Goal: Find contact information: Find contact information

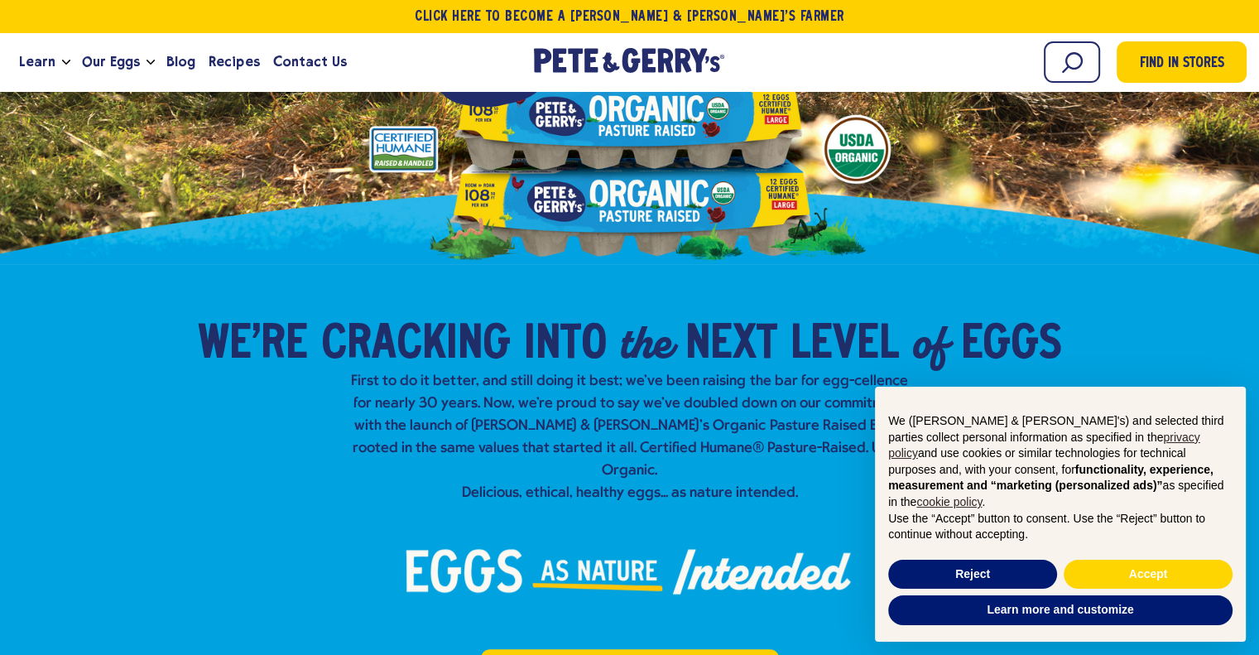
scroll to position [331, 0]
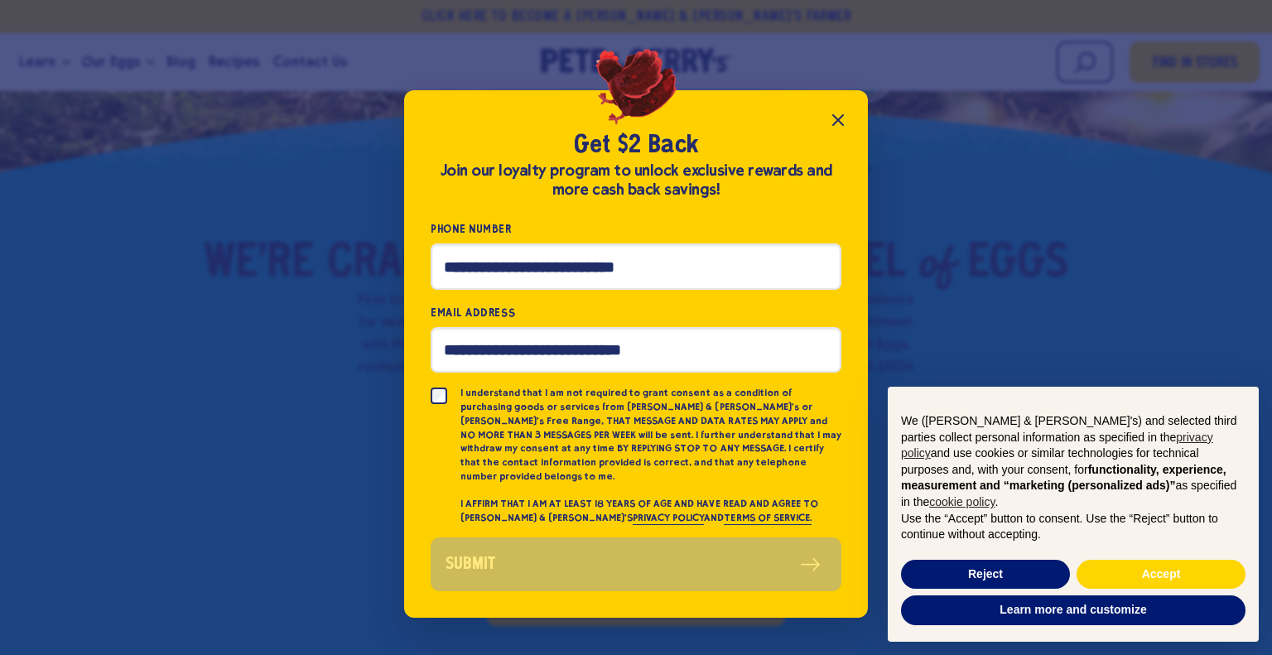
click at [842, 122] on icon "Close popup" at bounding box center [838, 120] width 10 height 10
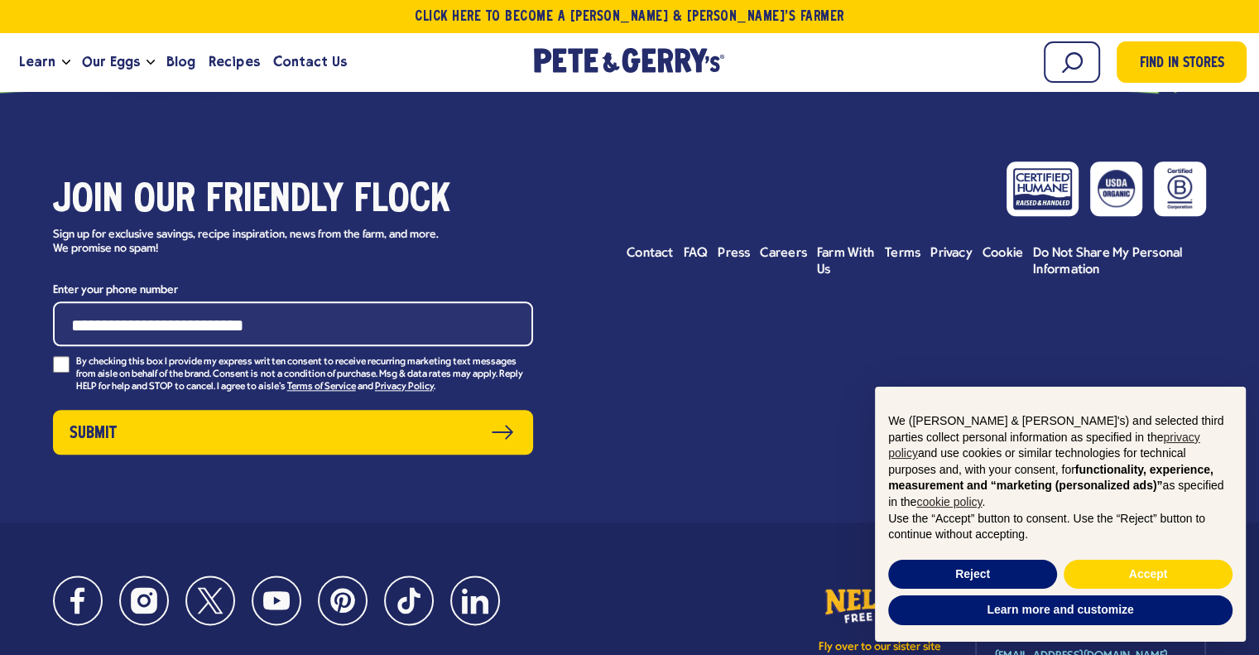
scroll to position [8169, 0]
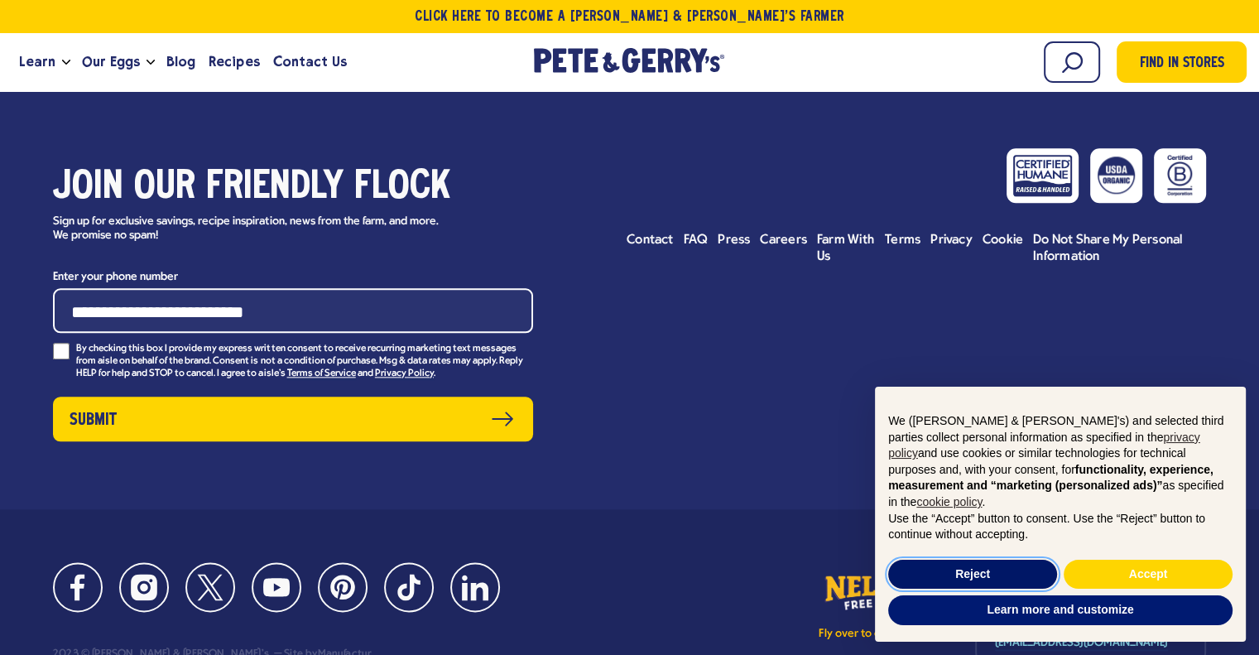
click at [989, 569] on button "Reject" at bounding box center [972, 575] width 169 height 30
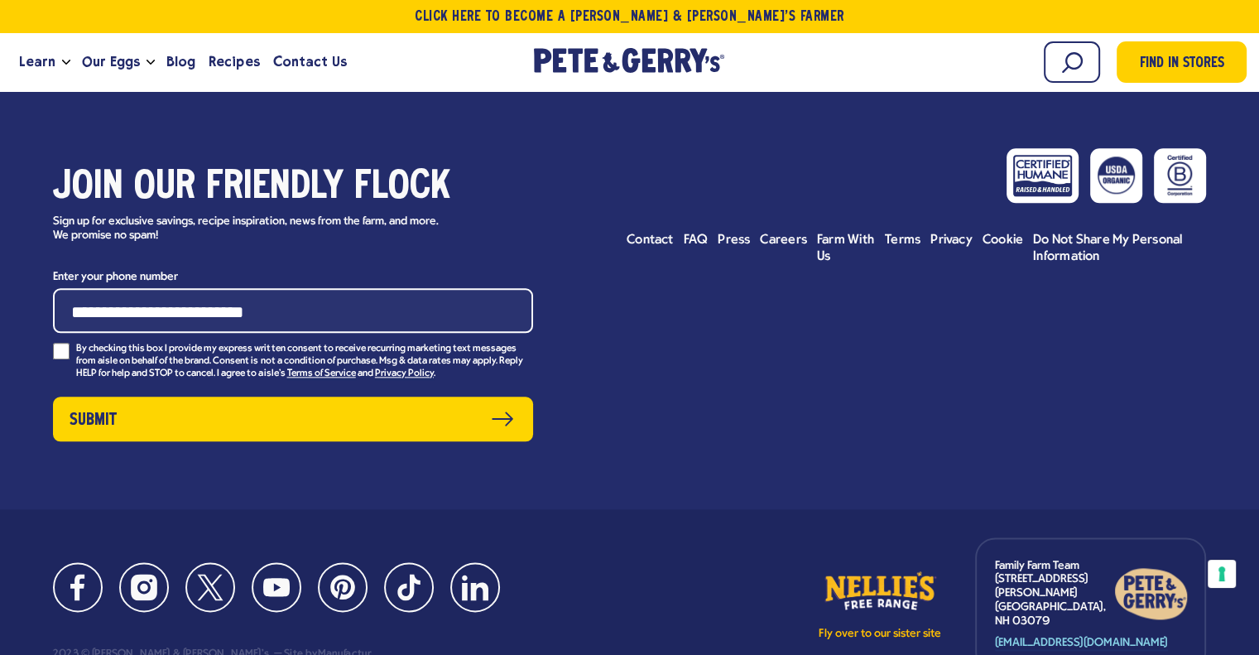
click at [992, 537] on div "Family Farm Team 7 Stiles Road Salem, NH 03079 familyfarmteam@peteandgerrys.com" at bounding box center [1090, 604] width 231 height 134
drag, startPoint x: 993, startPoint y: 531, endPoint x: 1086, endPoint y: 569, distance: 101.0
click at [1086, 569] on div "Family Farm Team 7 Stiles Road Salem, NH 03079 familyfarmteam@peteandgerrys.com" at bounding box center [1090, 604] width 231 height 134
click at [1091, 565] on p "Family Farm Team 7 Stiles Road Salem, NH 03079" at bounding box center [1054, 595] width 119 height 70
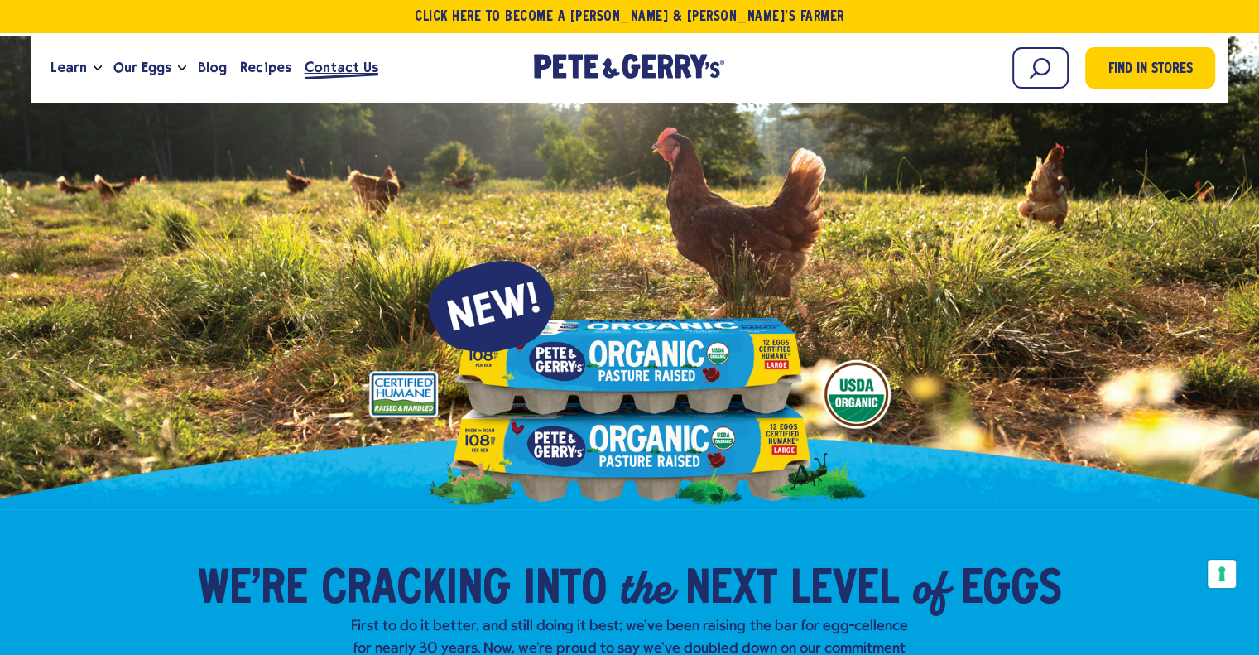
click at [321, 68] on span "Contact Us" at bounding box center [342, 67] width 74 height 21
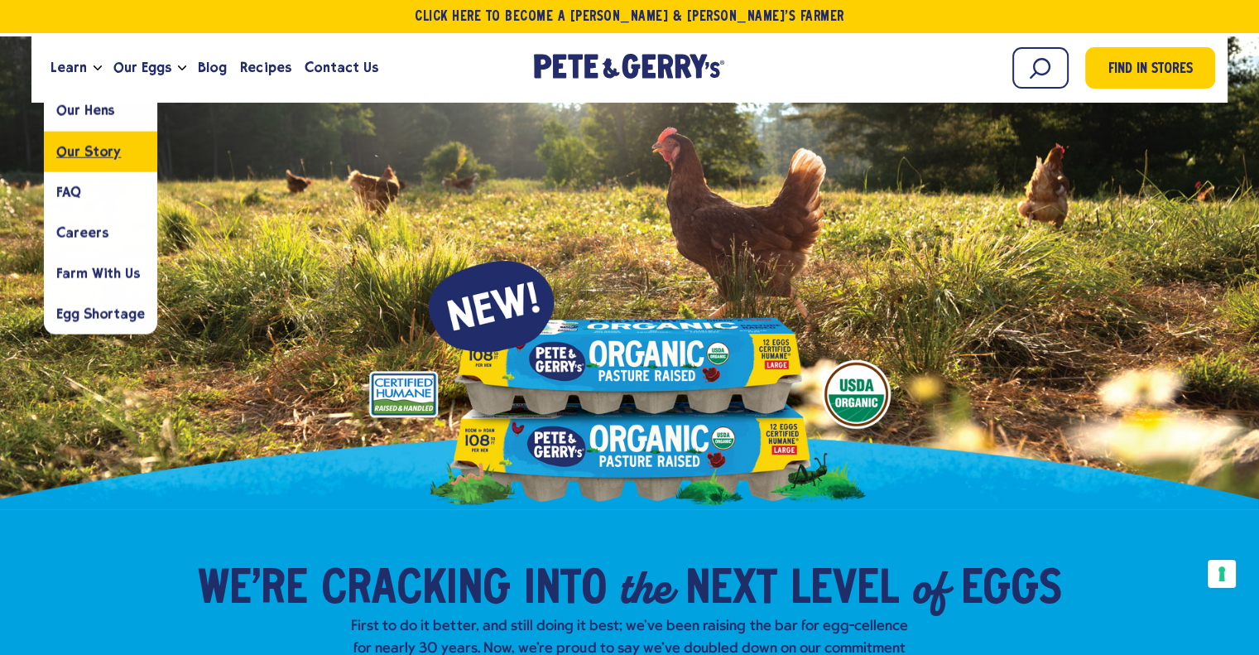
click at [73, 156] on span "Our Story" at bounding box center [88, 151] width 65 height 16
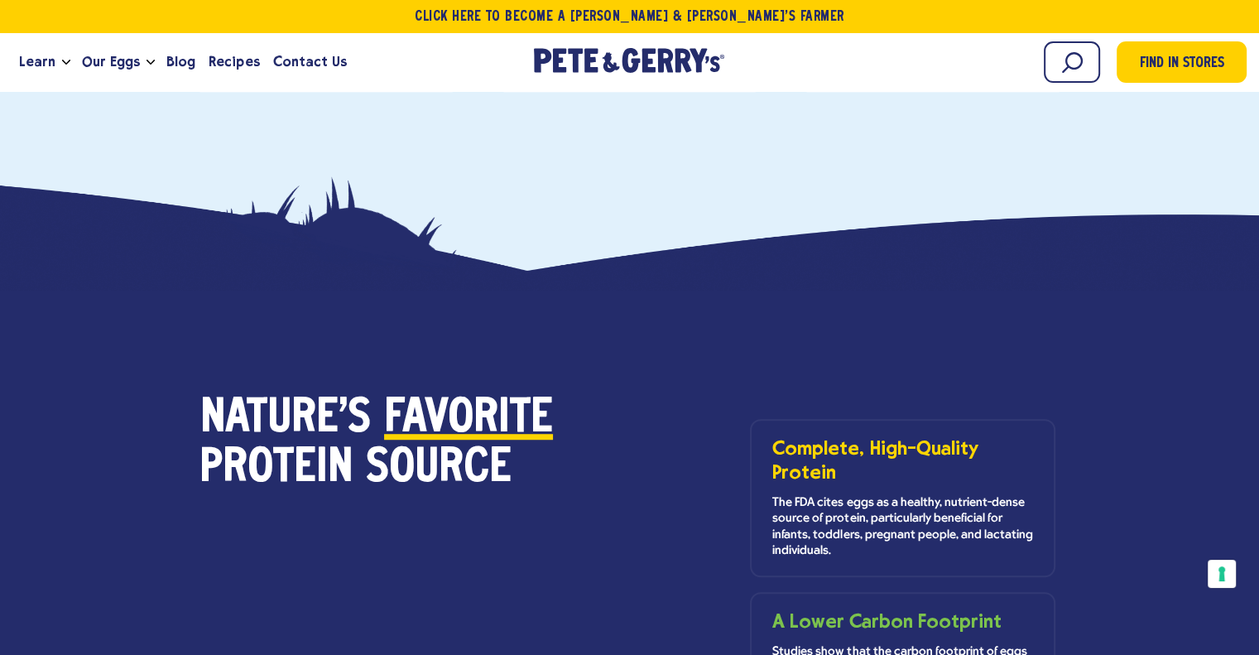
scroll to position [745, 0]
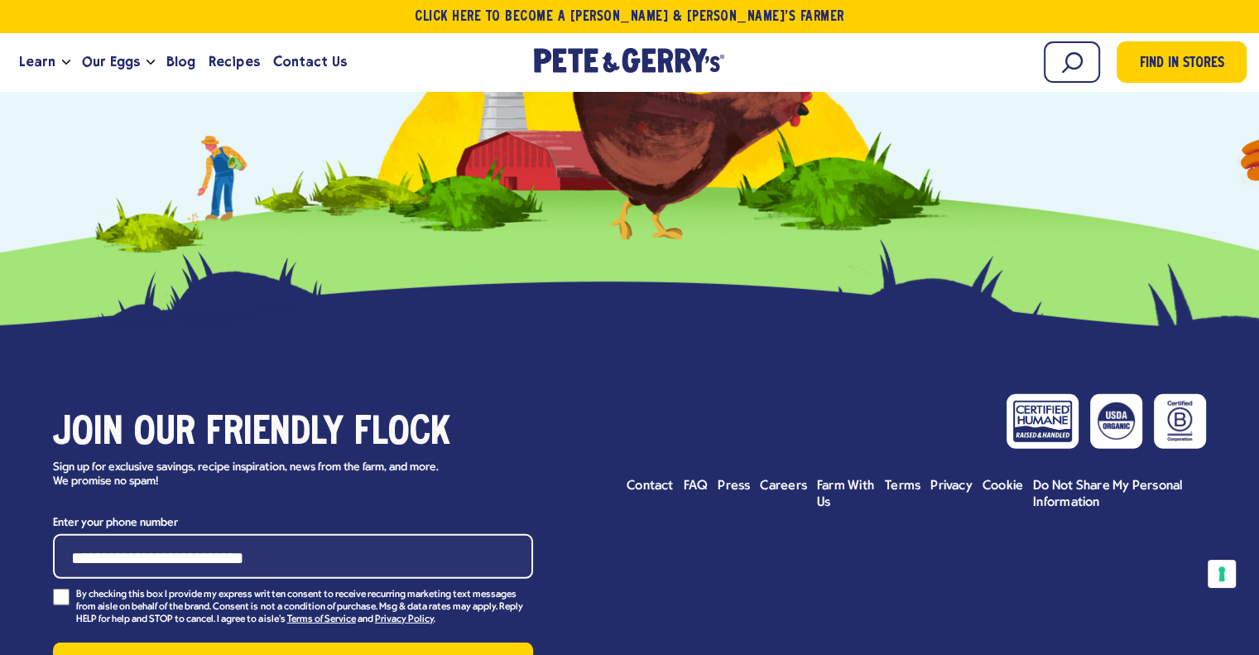
scroll to position [4719, 0]
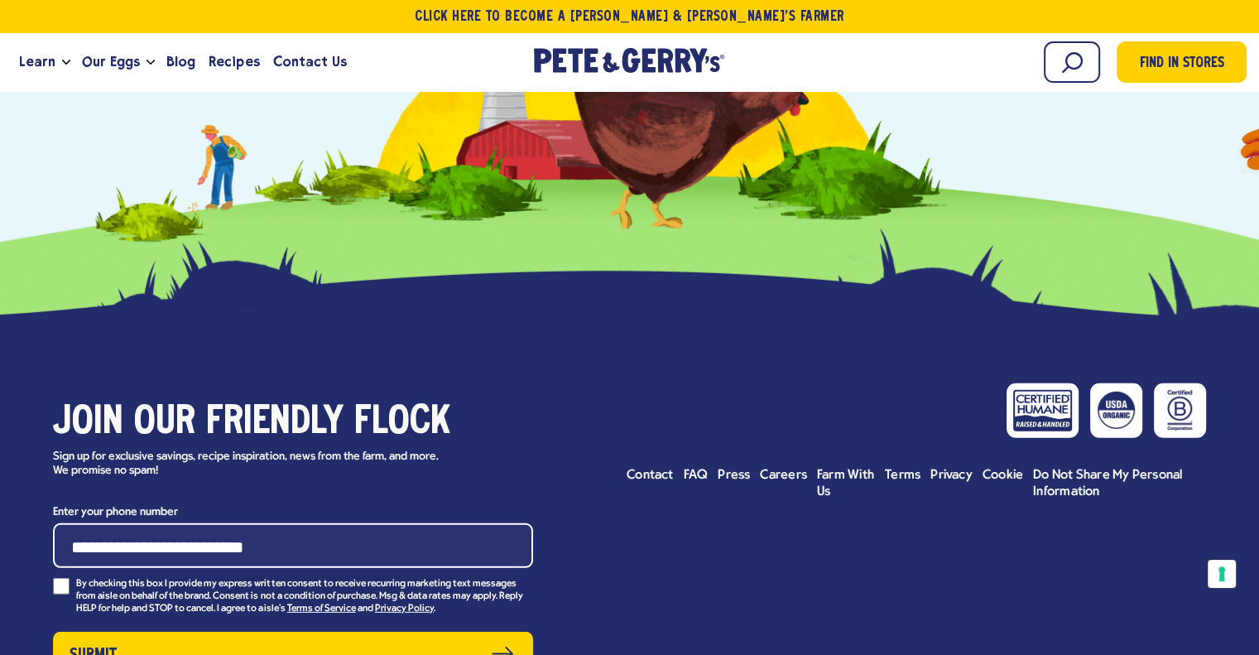
click at [658, 369] on div "Join our friendly flock Sign up for exclusive savings, recipe inspiration, news…" at bounding box center [629, 532] width 1259 height 425
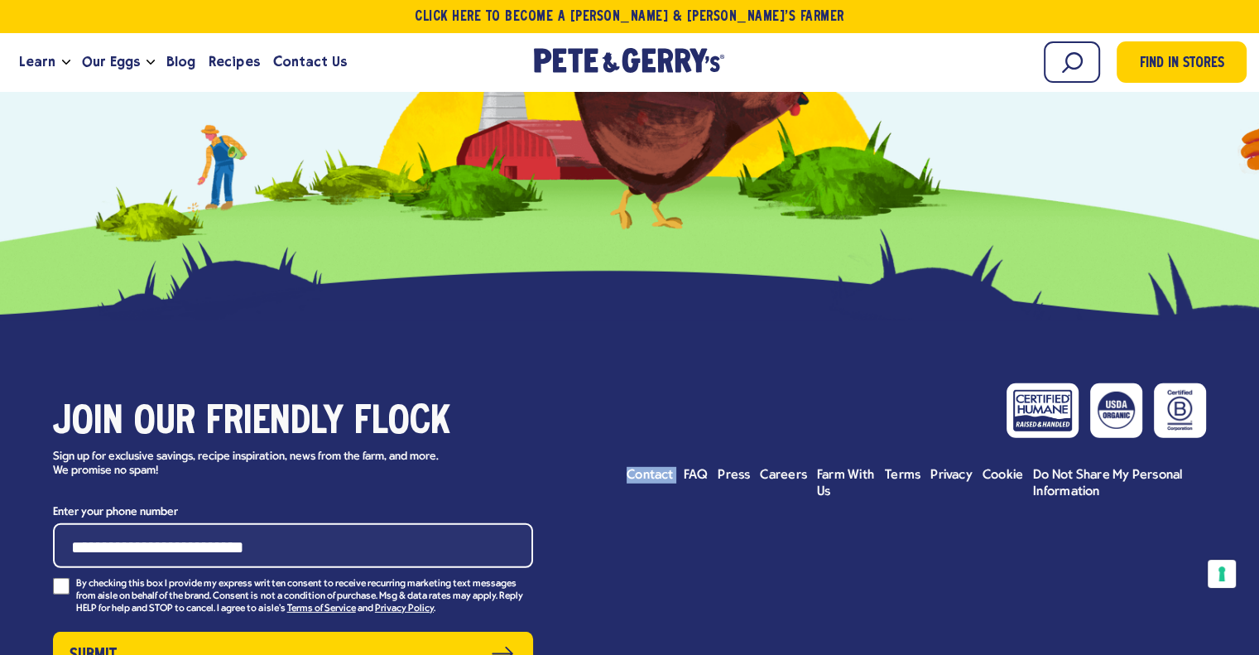
click at [658, 369] on div "Join our friendly flock Sign up for exclusive savings, recipe inspiration, news…" at bounding box center [629, 532] width 1259 height 425
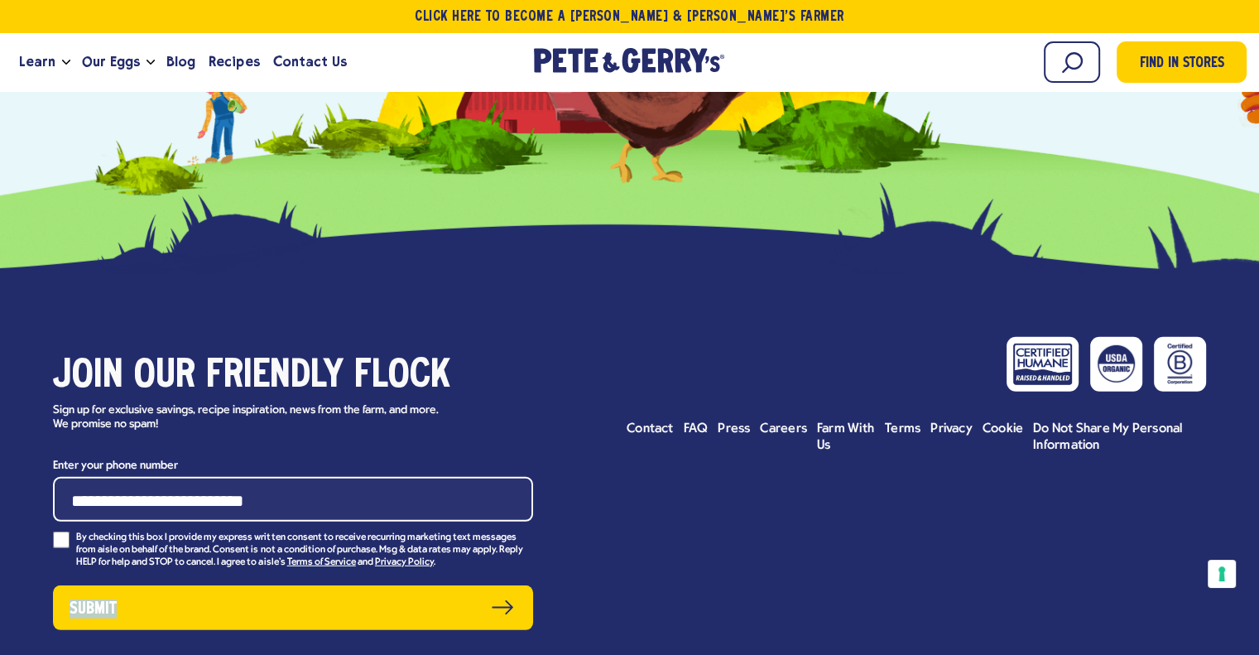
click at [658, 369] on div "Join our friendly flock Sign up for exclusive savings, recipe inspiration, news…" at bounding box center [629, 486] width 1259 height 425
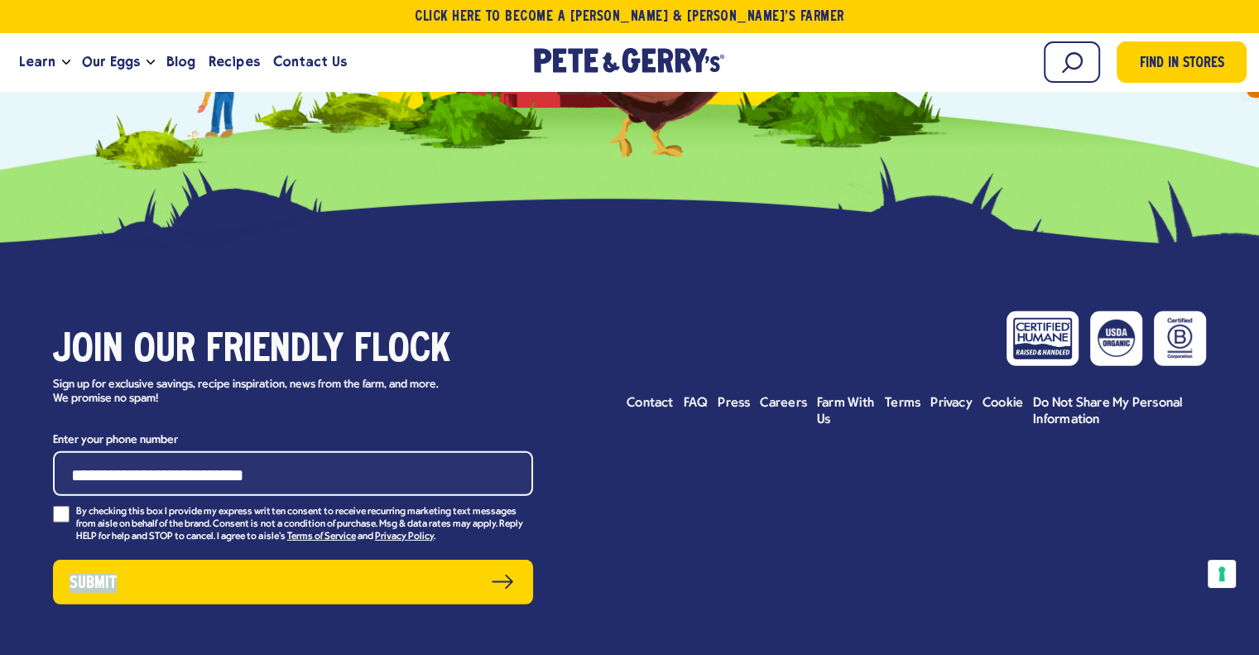
click at [658, 369] on div "Join our friendly flock Sign up for exclusive savings, recipe inspiration, news…" at bounding box center [629, 460] width 1259 height 425
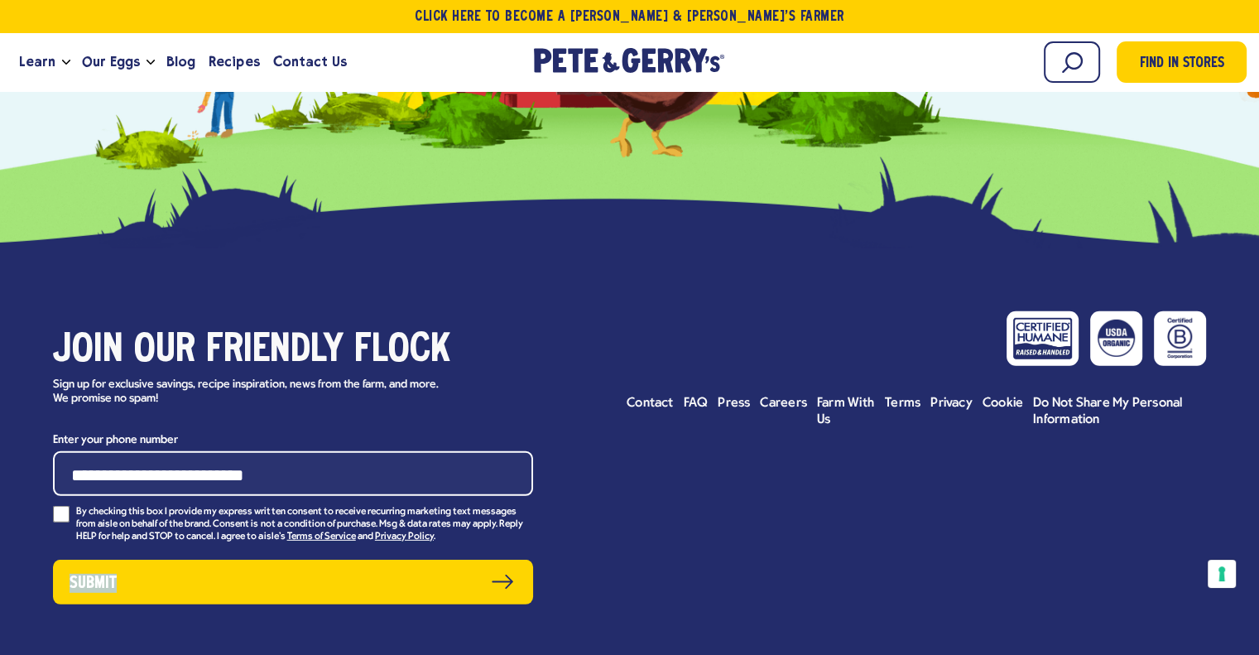
click at [658, 369] on div "Join our friendly flock Sign up for exclusive savings, recipe inspiration, news…" at bounding box center [629, 460] width 1259 height 425
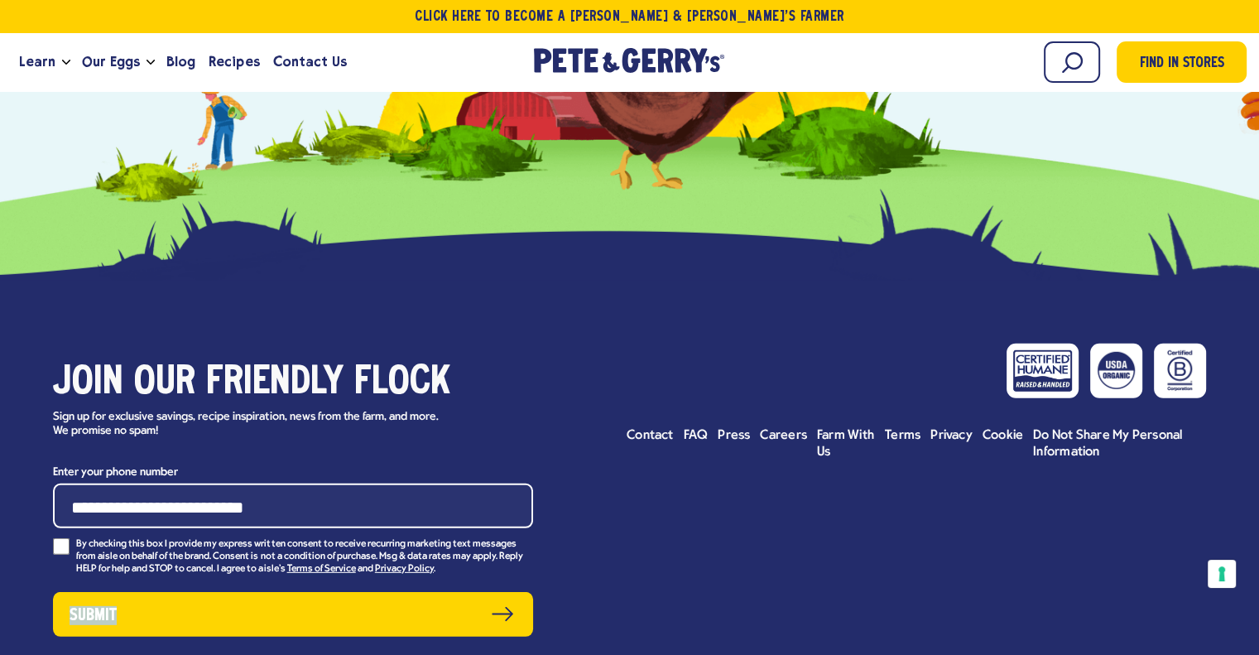
scroll to position [4708, 0]
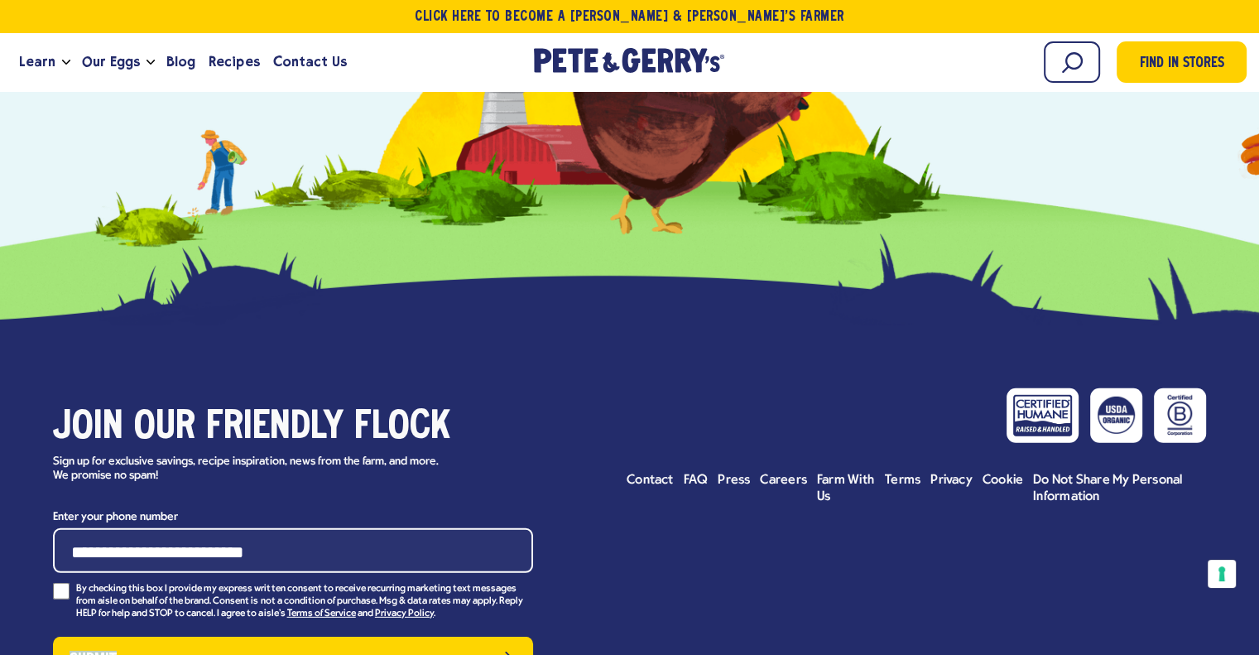
click at [658, 369] on div "Join our friendly flock Sign up for exclusive savings, recipe inspiration, news…" at bounding box center [629, 537] width 1259 height 425
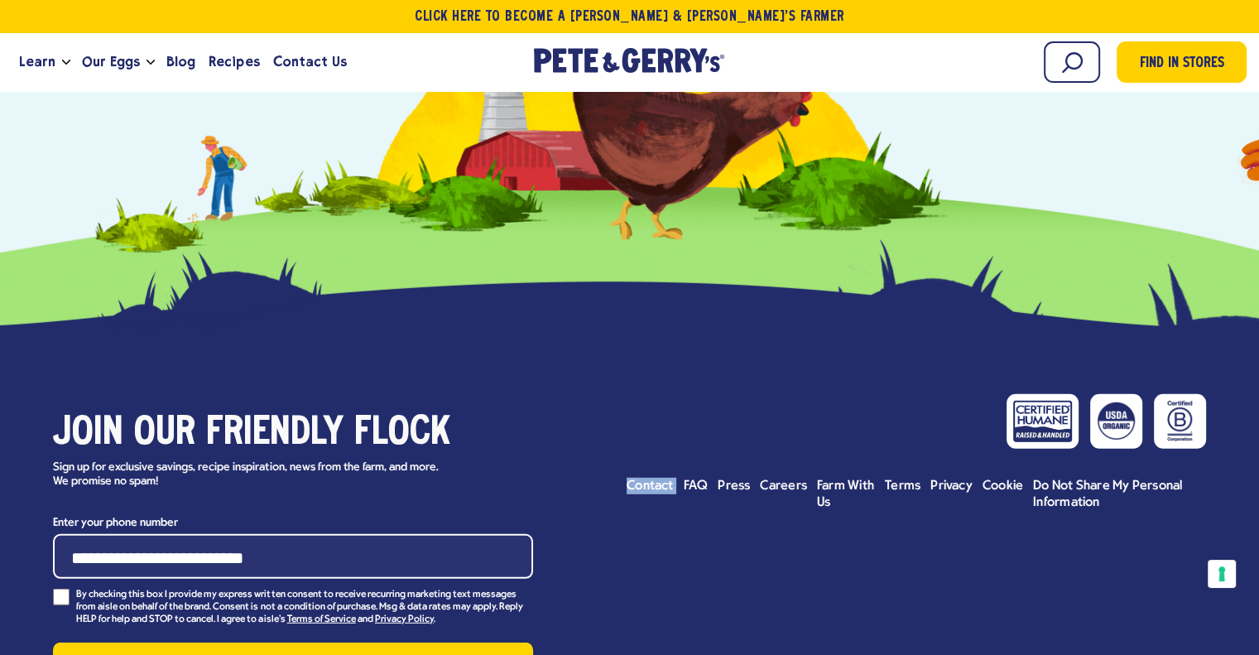
click at [658, 369] on div "Join our friendly flock Sign up for exclusive savings, recipe inspiration, news…" at bounding box center [629, 543] width 1259 height 425
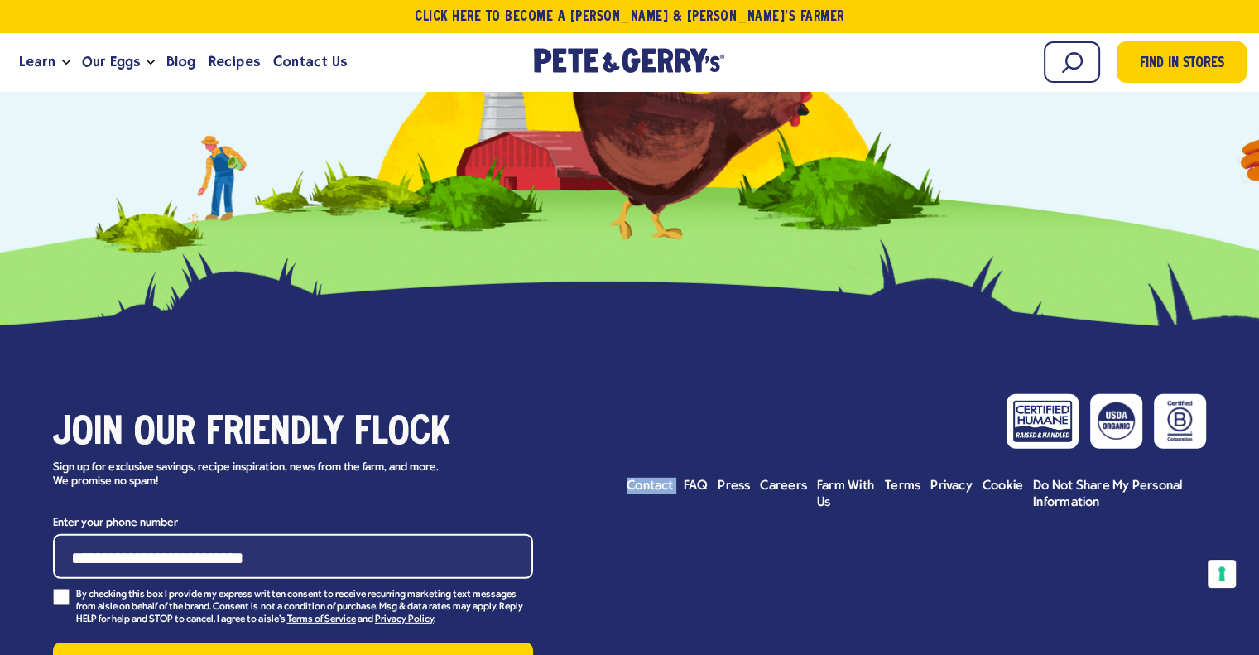
click at [658, 369] on div "Join our friendly flock Sign up for exclusive savings, recipe inspiration, news…" at bounding box center [629, 543] width 1259 height 425
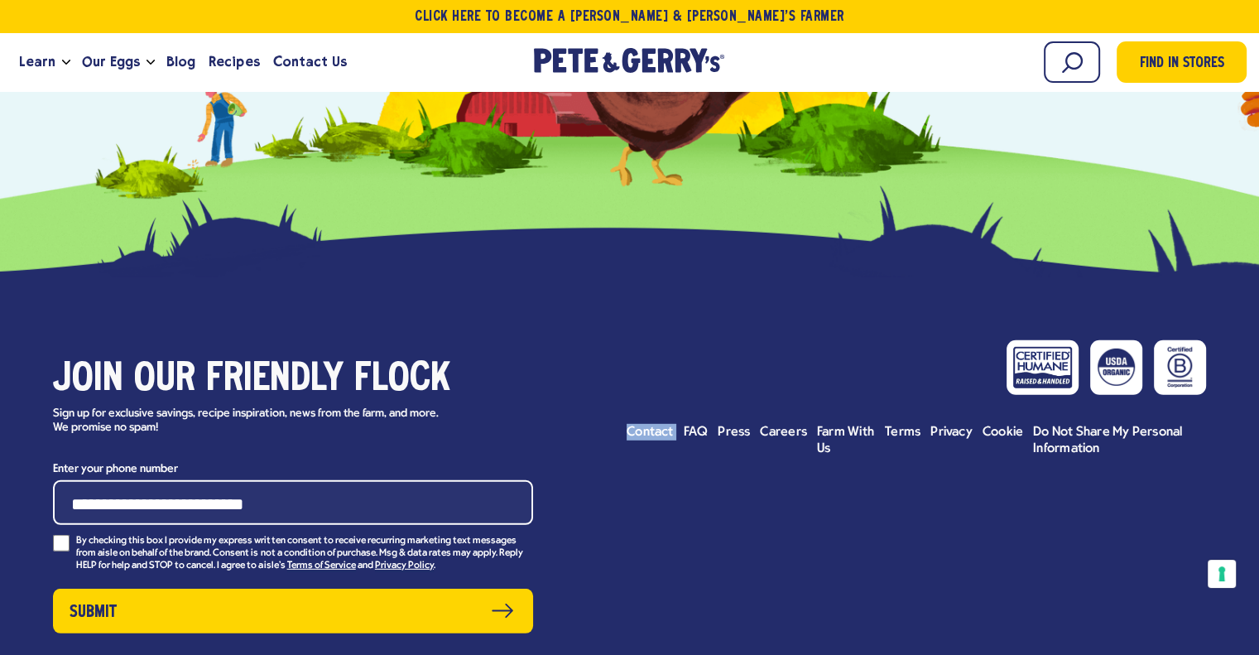
scroll to position [4791, 0]
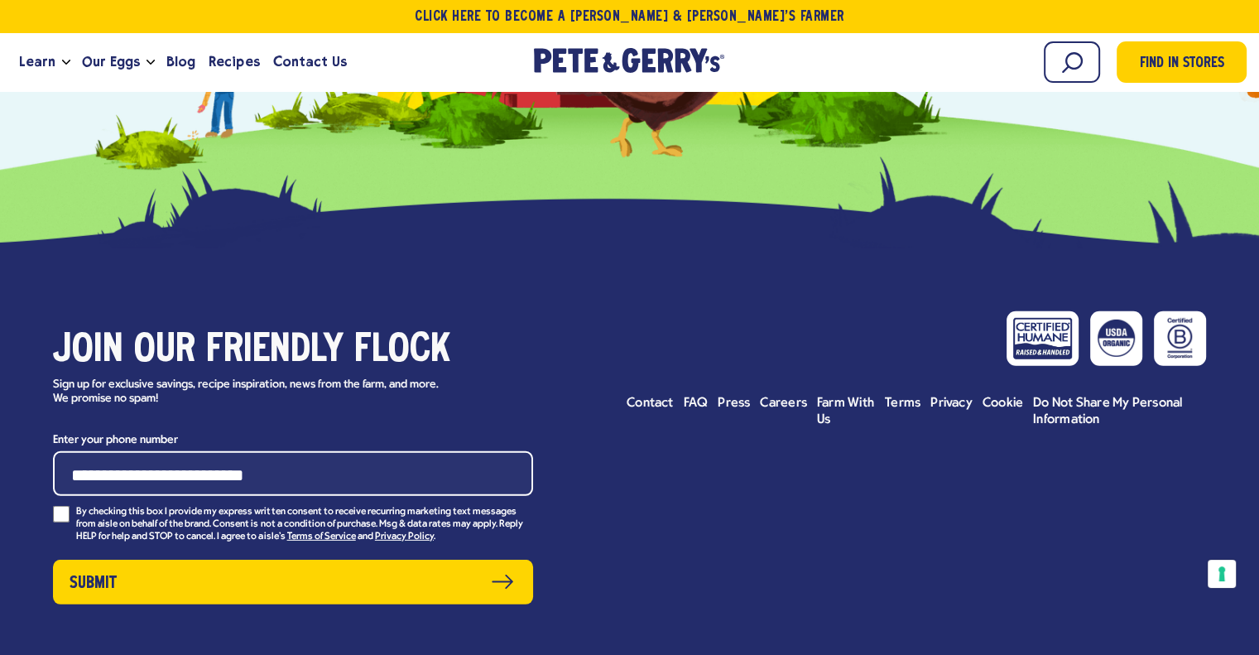
drag, startPoint x: 658, startPoint y: 369, endPoint x: 718, endPoint y: 358, distance: 60.7
click at [656, 369] on div "Join our friendly flock Sign up for exclusive savings, recipe inspiration, news…" at bounding box center [629, 460] width 1259 height 425
drag, startPoint x: 718, startPoint y: 358, endPoint x: 778, endPoint y: 382, distance: 65.0
click at [756, 382] on div "Join our friendly flock Sign up for exclusive savings, recipe inspiration, news…" at bounding box center [629, 460] width 1259 height 425
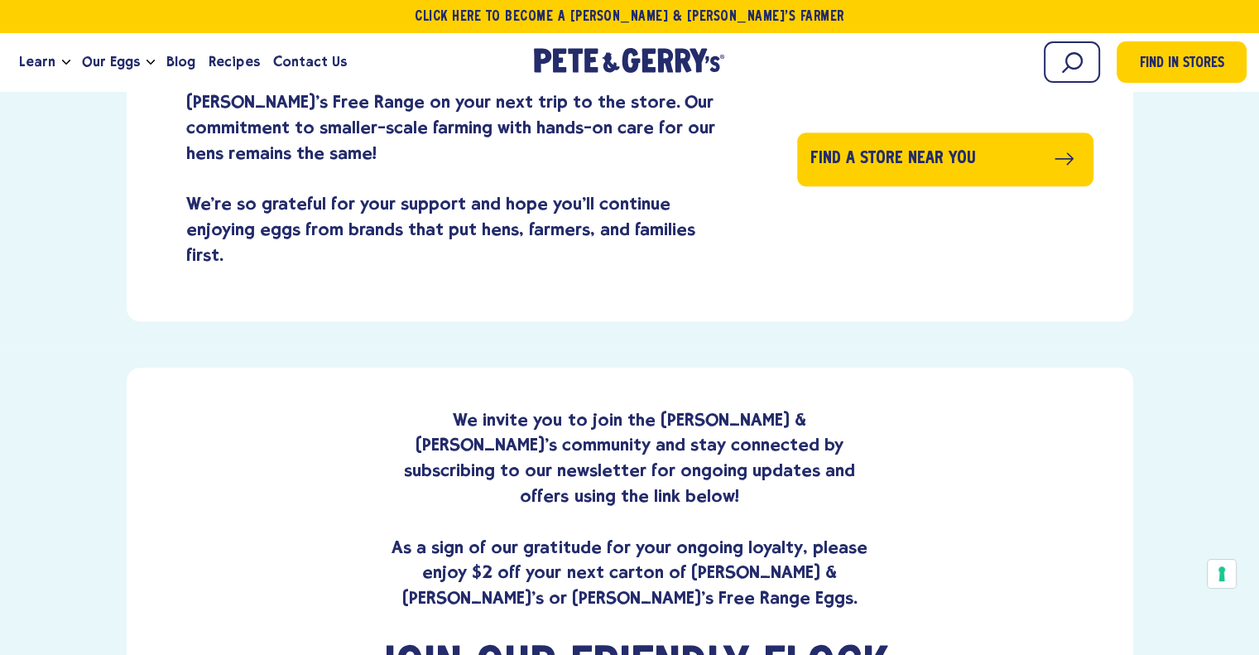
scroll to position [0, 0]
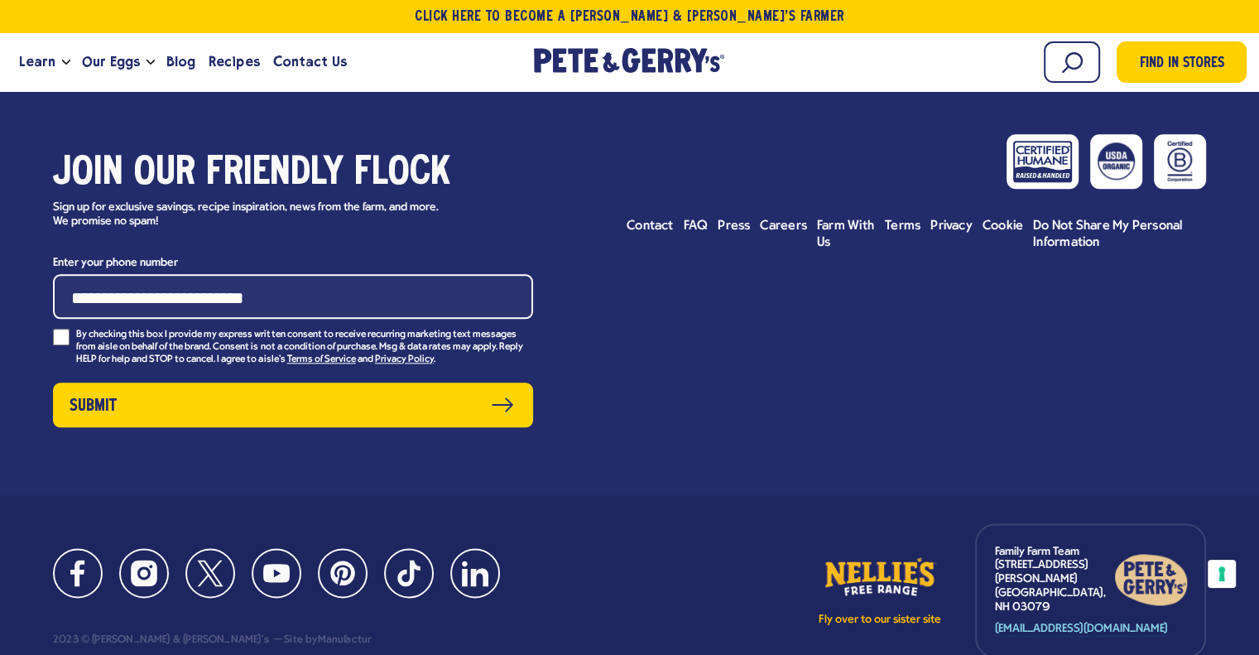
scroll to position [8211, 0]
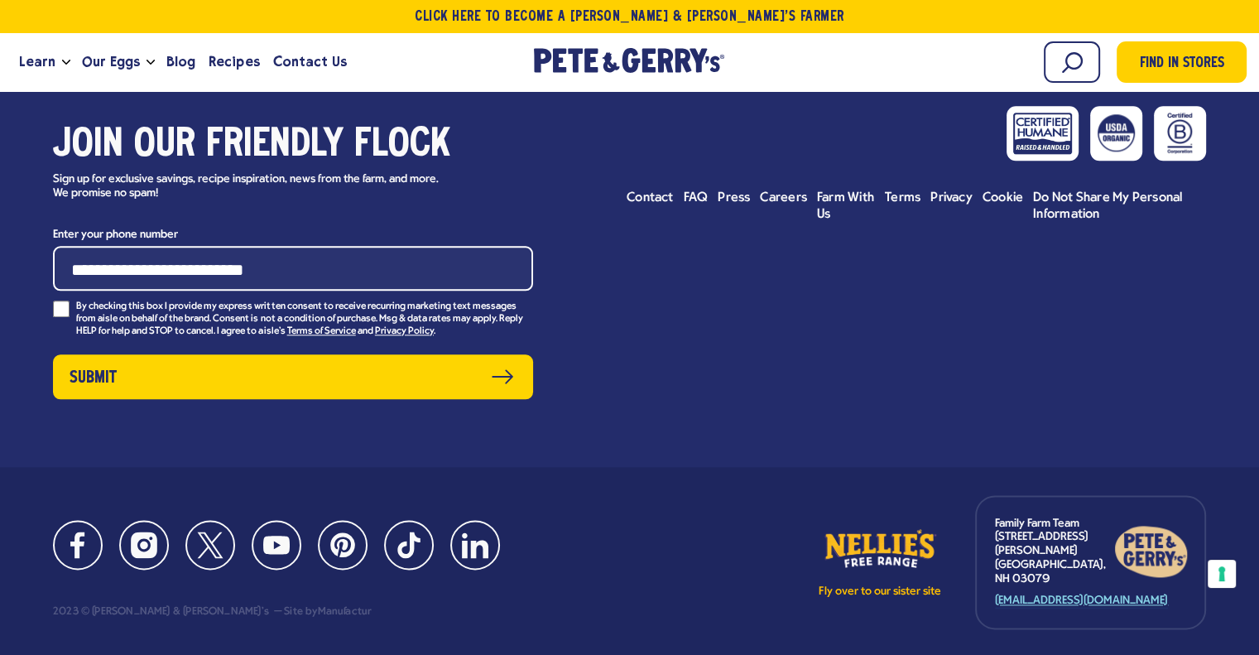
click at [1038, 594] on link "[EMAIL_ADDRESS][DOMAIN_NAME]" at bounding box center [1081, 601] width 173 height 14
drag, startPoint x: 1187, startPoint y: 549, endPoint x: 992, endPoint y: 551, distance: 195.4
click at [992, 551] on div "Family Farm Team [STREET_ADDRESS][PERSON_NAME] [EMAIL_ADDRESS][DOMAIN_NAME]" at bounding box center [1090, 562] width 231 height 134
copy link "[EMAIL_ADDRESS][DOMAIN_NAME]"
